Goal: Navigation & Orientation: Find specific page/section

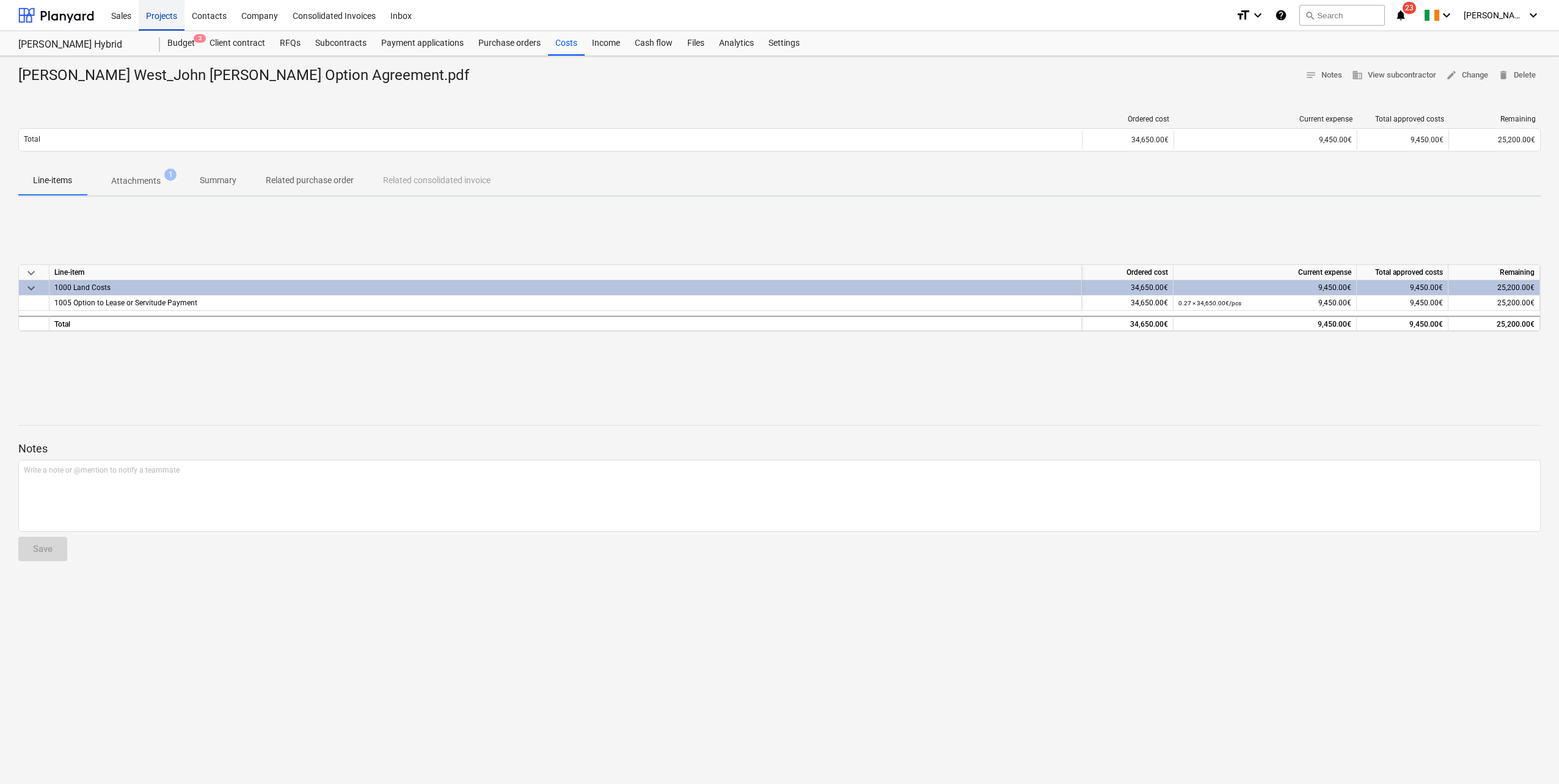
click at [165, 12] on div "Projects" at bounding box center [161, 14] width 46 height 31
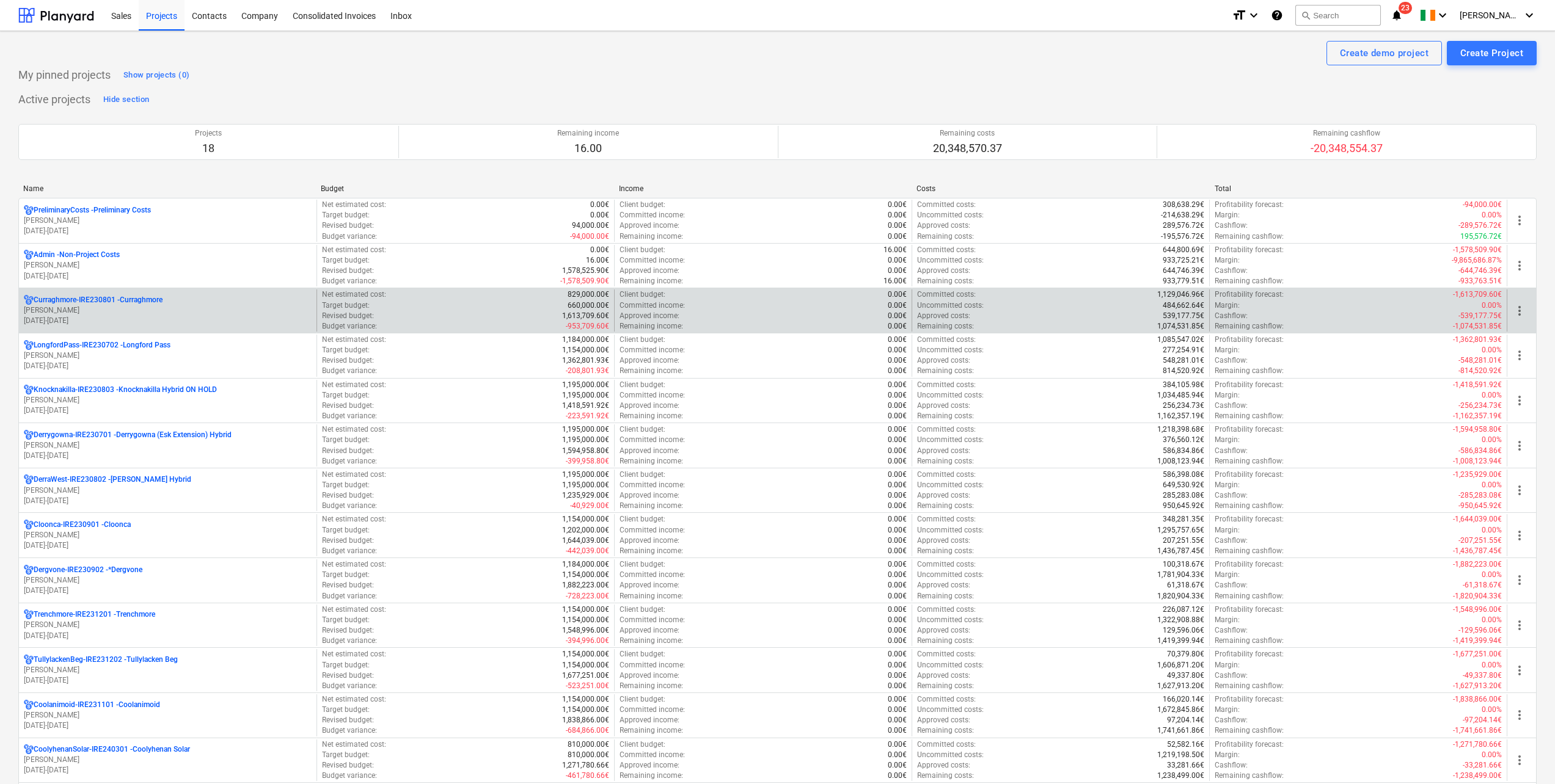
click at [171, 312] on p "[PERSON_NAME]" at bounding box center [167, 310] width 288 height 10
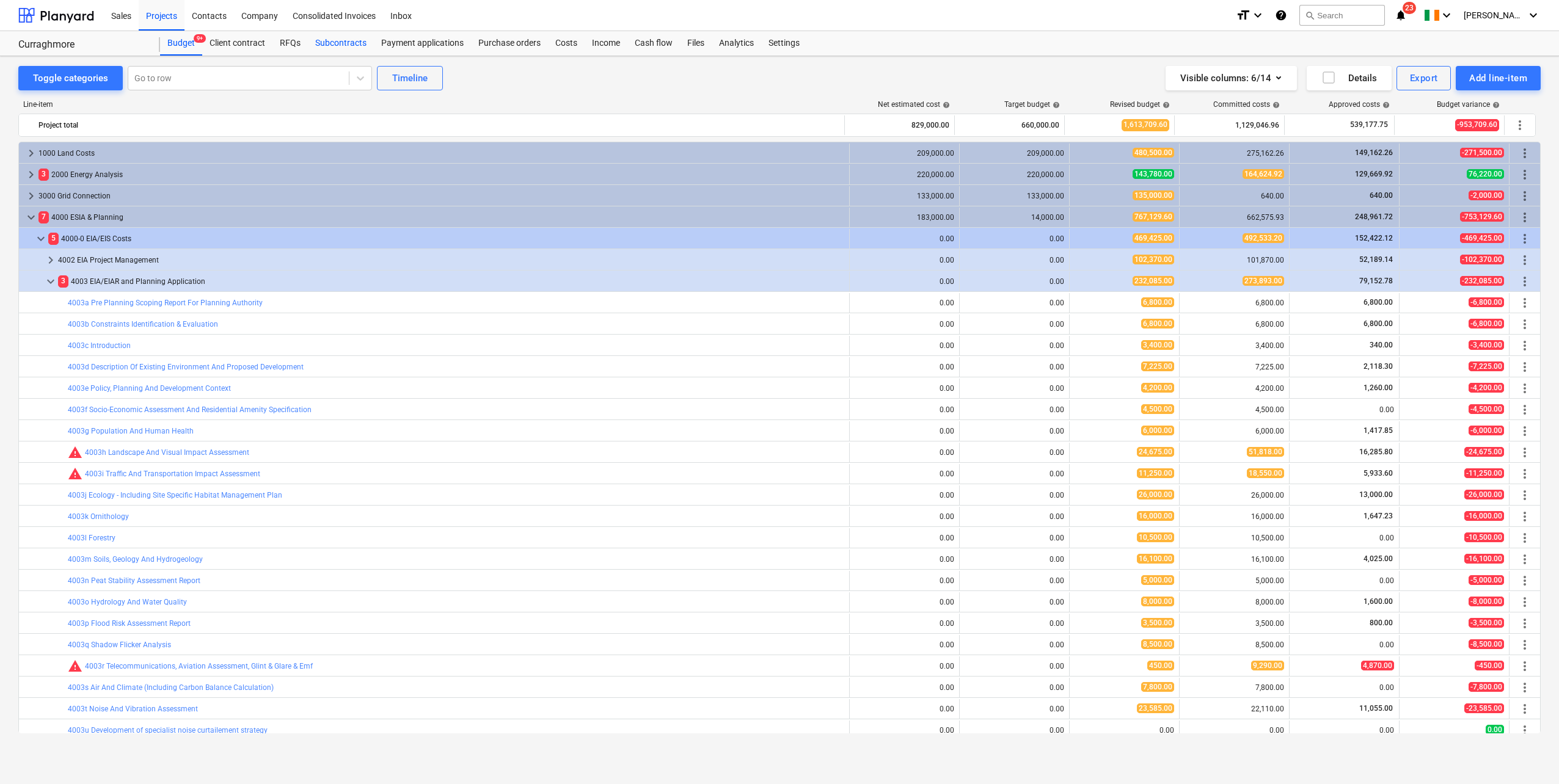
click at [337, 40] on div "Subcontracts" at bounding box center [340, 44] width 66 height 25
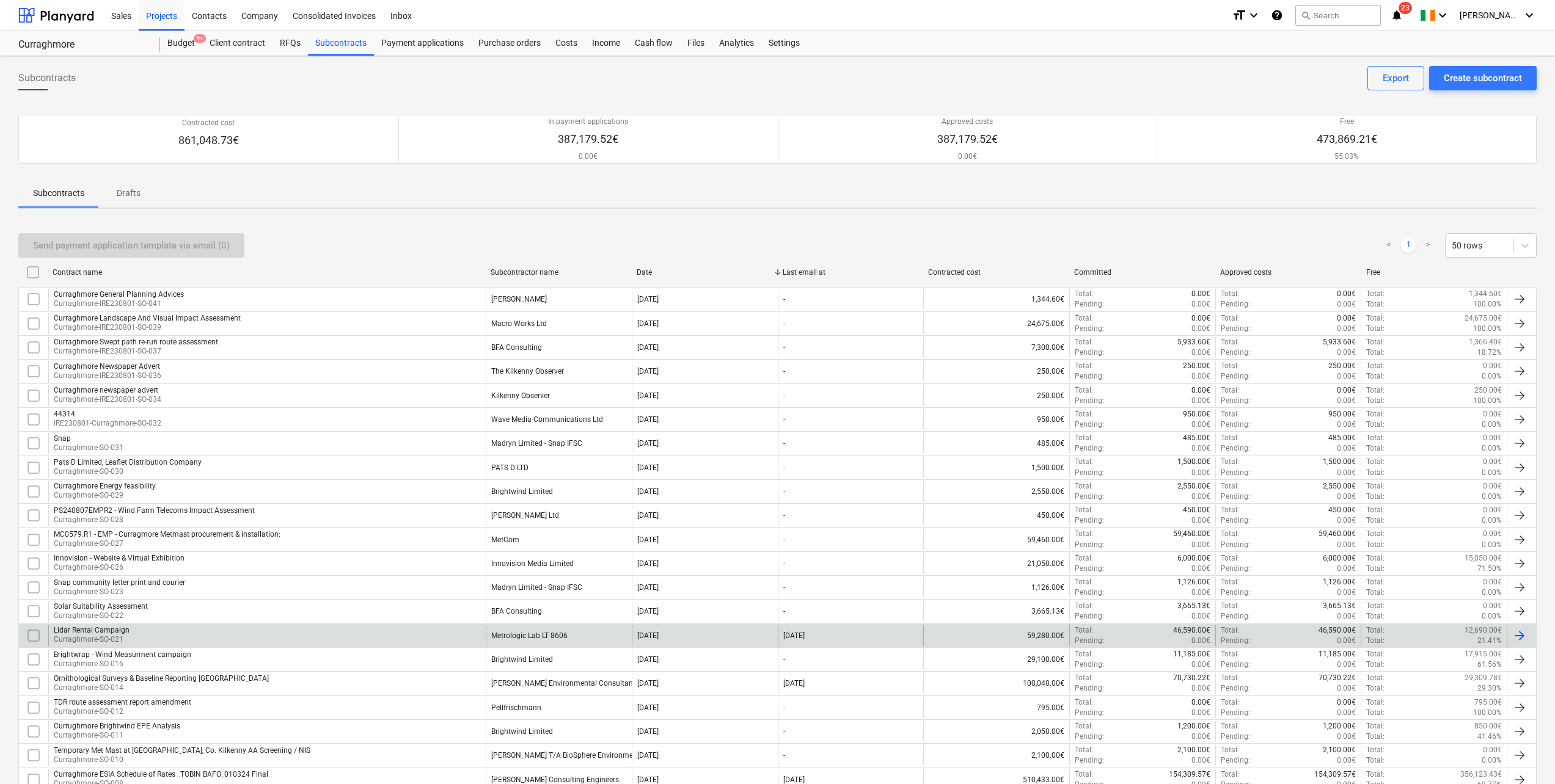
click at [325, 638] on div "Lidar Rental Campaign Curraghmore-SO-021" at bounding box center [267, 636] width 438 height 21
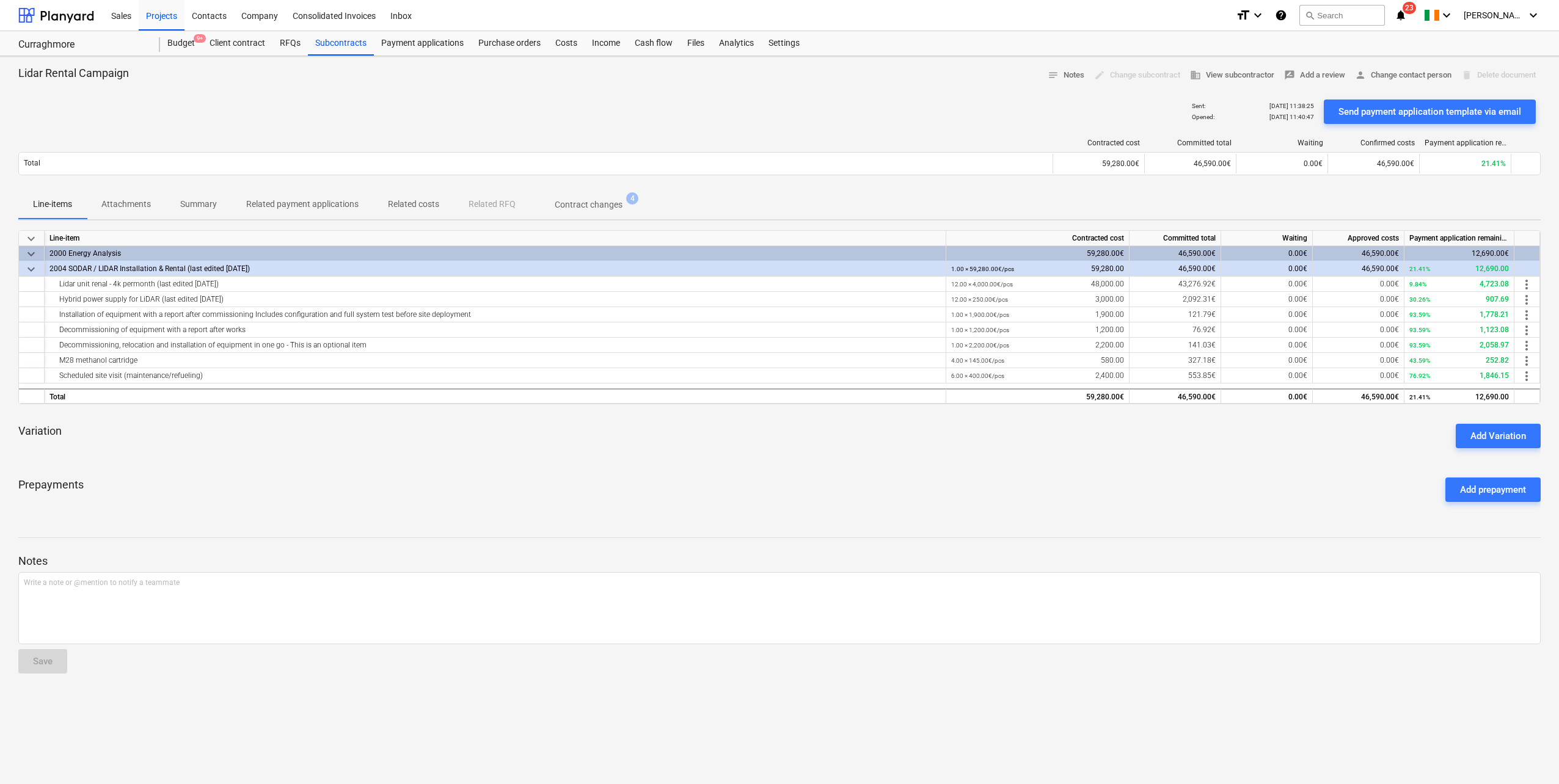
click at [416, 202] on p "Related costs" at bounding box center [414, 204] width 51 height 13
